Goal: Task Accomplishment & Management: Use online tool/utility

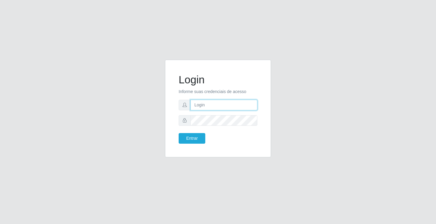
click at [208, 102] on input "text" at bounding box center [223, 105] width 67 height 11
type input "[PERSON_NAME]"
click at [178, 133] on button "Entrar" at bounding box center [191, 138] width 27 height 11
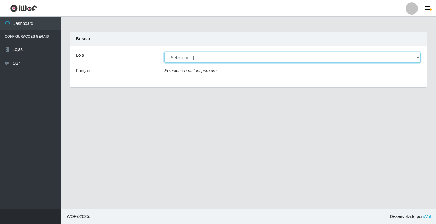
click at [241, 61] on select "[Selecione...] Ideal - Conceição" at bounding box center [292, 57] width 256 height 11
select select "231"
click at [164, 52] on select "[Selecione...] Ideal - Conceição" at bounding box center [292, 57] width 256 height 11
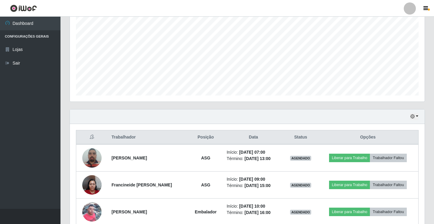
scroll to position [151, 0]
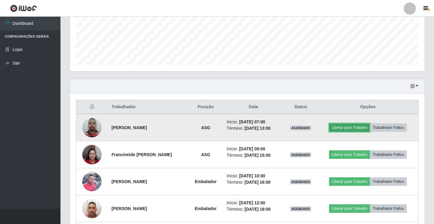
click at [343, 127] on button "Liberar para Trabalho" at bounding box center [349, 127] width 41 height 8
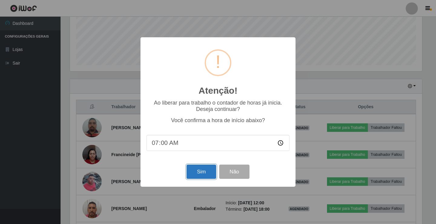
click at [207, 169] on button "Sim" at bounding box center [200, 171] width 29 height 14
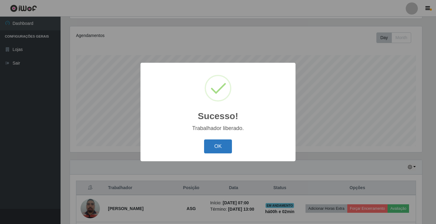
click at [211, 149] on button "OK" at bounding box center [218, 146] width 28 height 14
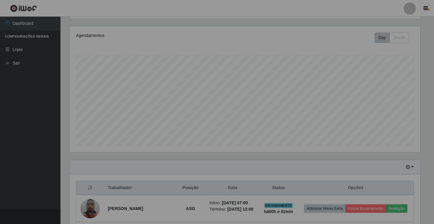
scroll to position [126, 355]
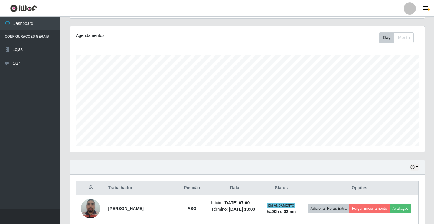
click at [409, 7] on div at bounding box center [410, 8] width 12 height 12
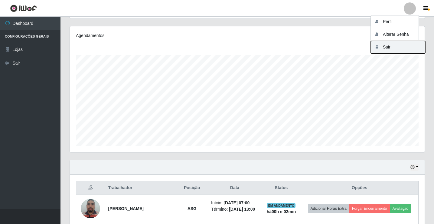
click at [397, 50] on button "Sair" at bounding box center [398, 47] width 54 height 12
